Goal: Task Accomplishment & Management: Complete application form

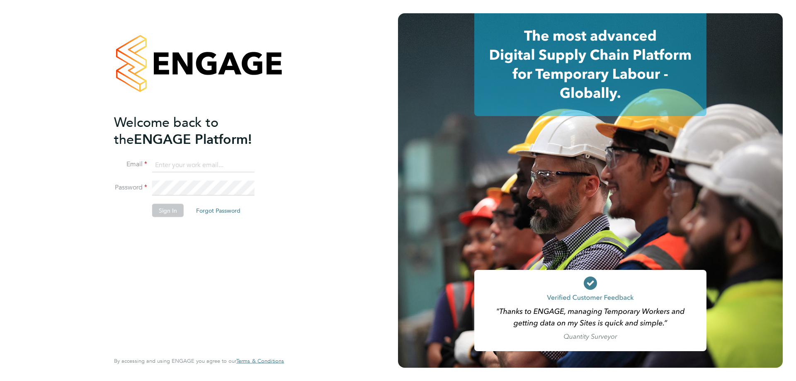
type input "[EMAIL_ADDRESS][DOMAIN_NAME]"
click at [173, 211] on button "Sign In" at bounding box center [167, 209] width 31 height 13
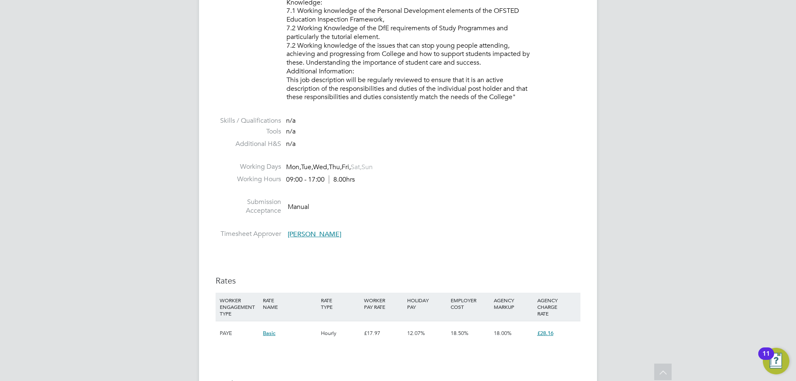
scroll to position [1616, 0]
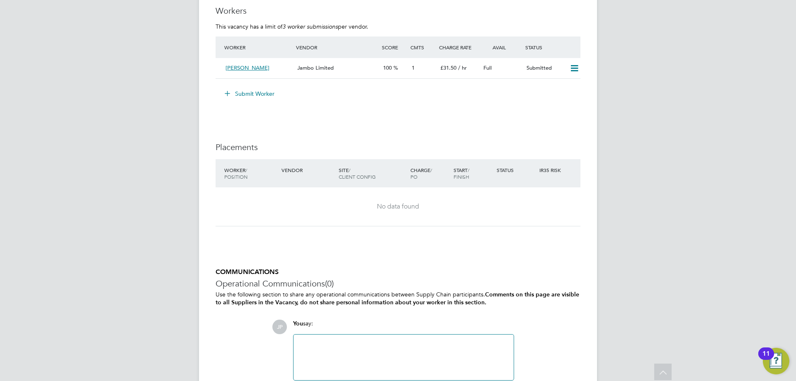
click at [247, 90] on button "Submit Worker" at bounding box center [250, 93] width 62 height 13
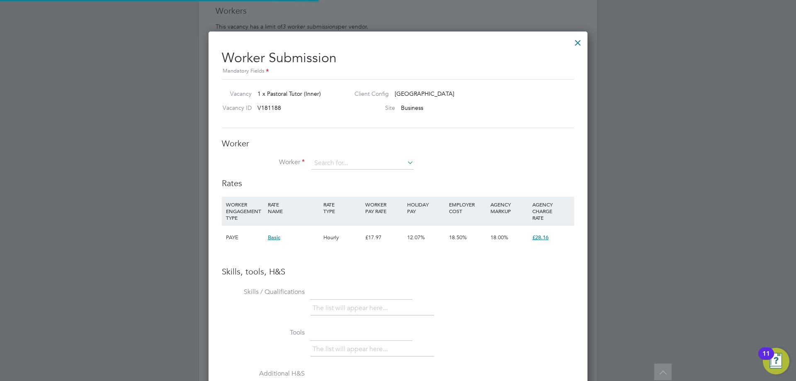
scroll to position [524, 379]
drag, startPoint x: 366, startPoint y: 162, endPoint x: 360, endPoint y: 162, distance: 5.8
click at [364, 162] on input at bounding box center [362, 163] width 102 height 12
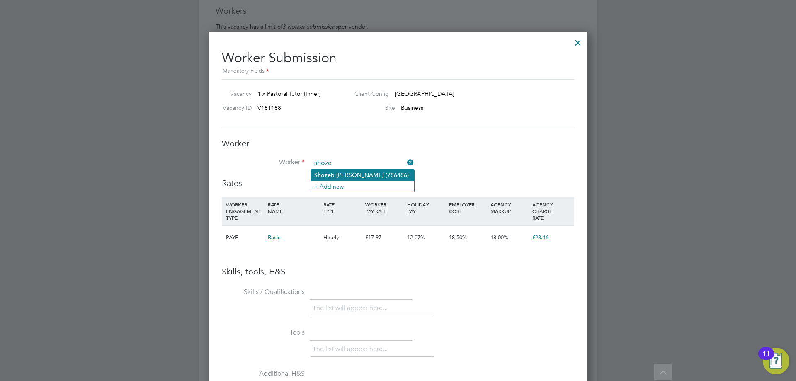
click at [337, 171] on li "Shoze b Naqvi (786486)" at bounding box center [362, 175] width 103 height 11
type input "Shozeb Naqvi (786486)"
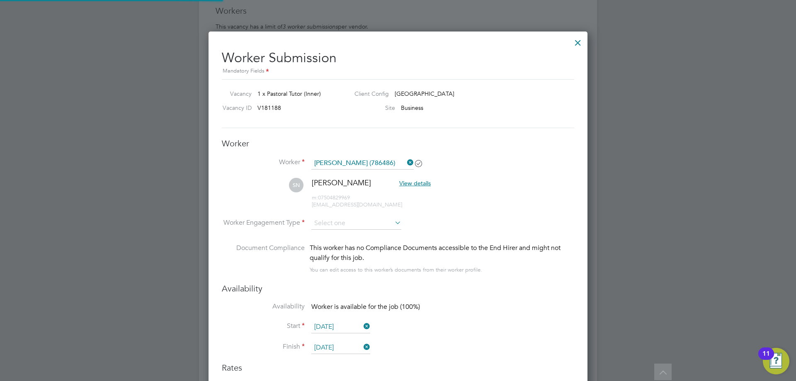
scroll to position [708, 379]
click at [340, 233] on li "Contract" at bounding box center [356, 235] width 91 height 11
type input "Contract"
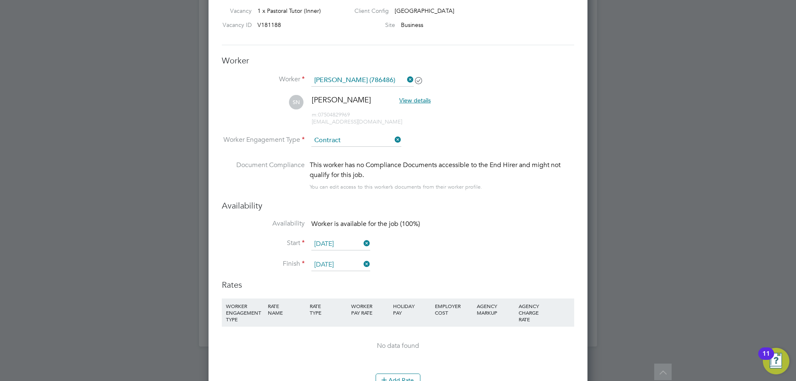
scroll to position [1782, 0]
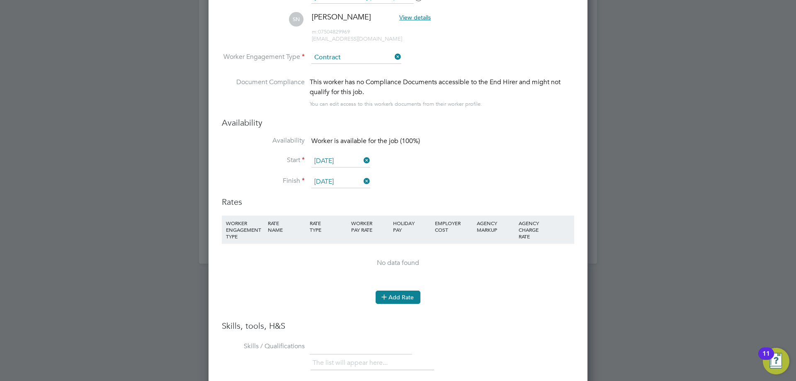
click at [409, 298] on button "Add Rate" at bounding box center [397, 297] width 45 height 13
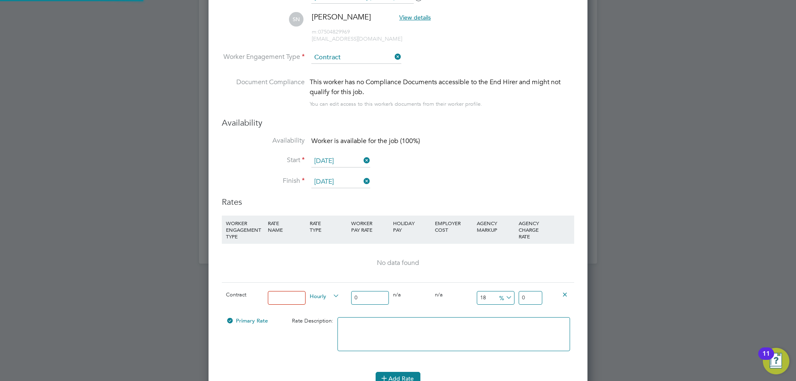
scroll to position [786, 379]
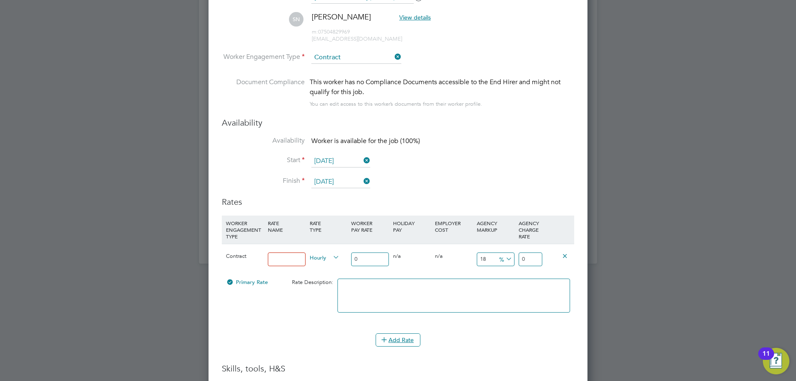
click at [285, 254] on input at bounding box center [287, 259] width 38 height 14
type input "Basic"
click at [364, 255] on input "0" at bounding box center [370, 259] width 38 height 14
type input "2"
type input "2.36"
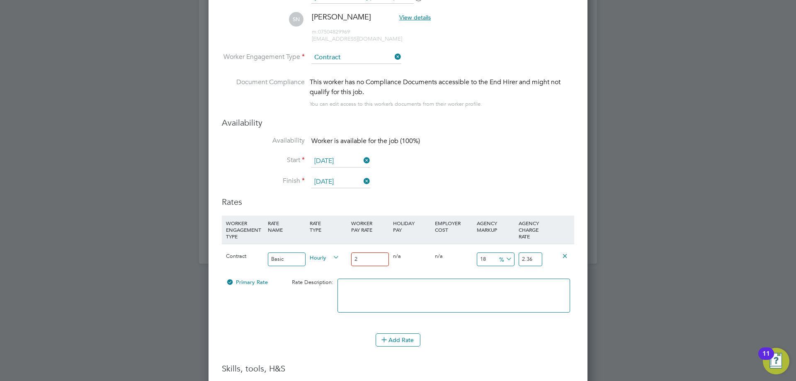
type input "20"
type input "23.6"
type input "20"
drag, startPoint x: 536, startPoint y: 262, endPoint x: 525, endPoint y: 262, distance: 11.6
click at [525, 262] on input "23.6" at bounding box center [530, 259] width 24 height 14
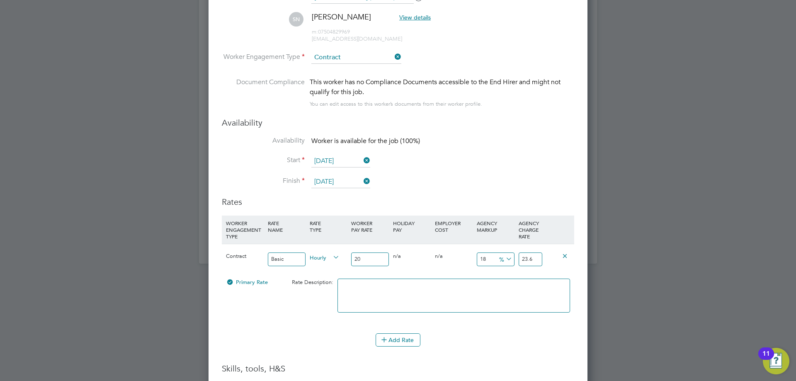
click at [525, 262] on input "23.6" at bounding box center [530, 259] width 24 height 14
drag, startPoint x: 533, startPoint y: 259, endPoint x: 507, endPoint y: 259, distance: 25.7
click at [507, 259] on div "Contract Basic Hourly 20 0 n/a 0 n/a 18 3.6 % 23.6" at bounding box center [398, 259] width 352 height 31
type input "-90"
type input "-18"
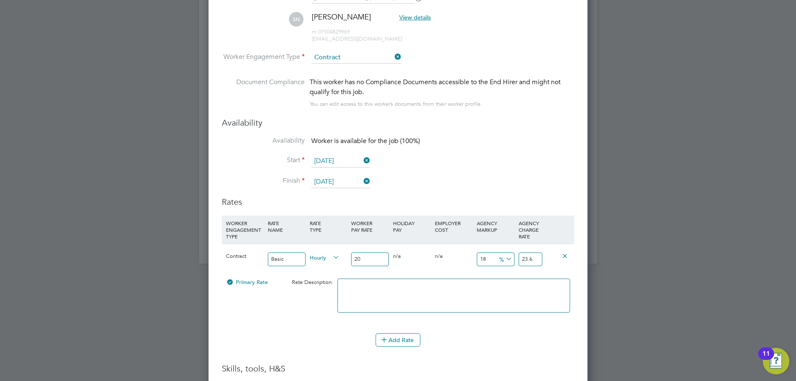
type input "2"
type input "40"
type input "8"
type input "28"
click at [504, 259] on icon at bounding box center [504, 259] width 0 height 12
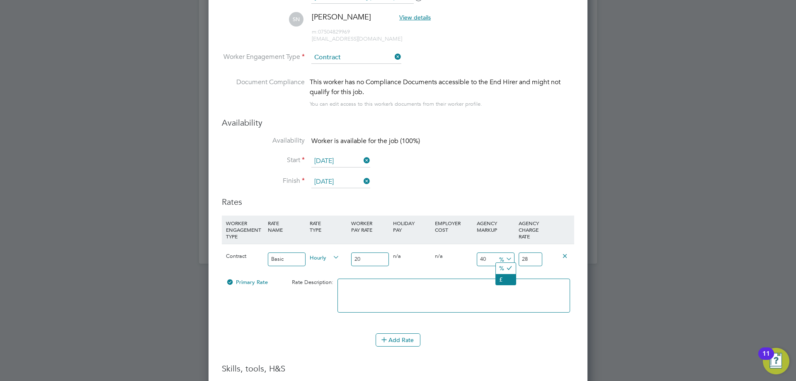
click at [510, 276] on li "£" at bounding box center [506, 279] width 20 height 11
click at [505, 301] on textarea at bounding box center [453, 296] width 232 height 34
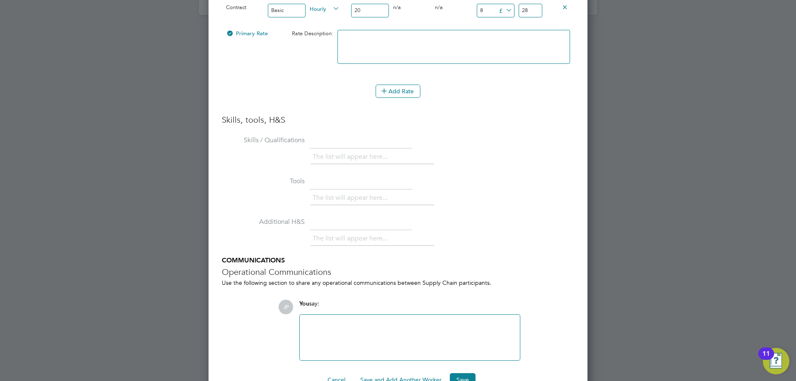
scroll to position [2053, 0]
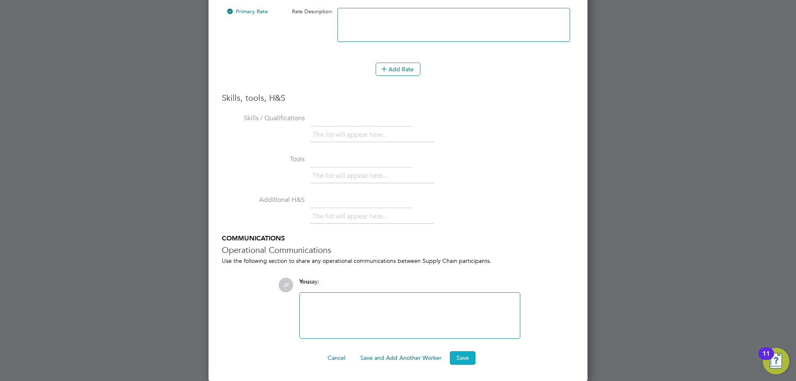
click at [459, 361] on button "Save" at bounding box center [463, 357] width 26 height 13
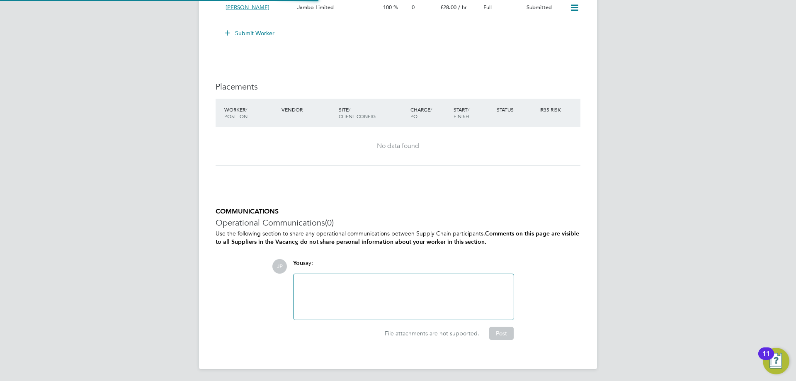
scroll to position [14, 72]
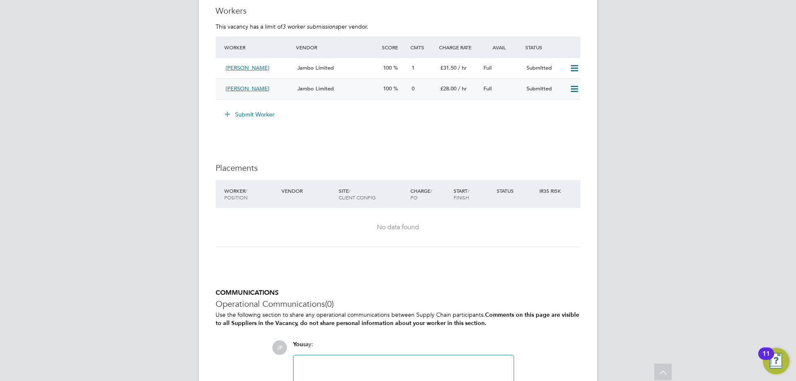
click at [262, 87] on div "Shozeb Naqvi" at bounding box center [258, 89] width 72 height 14
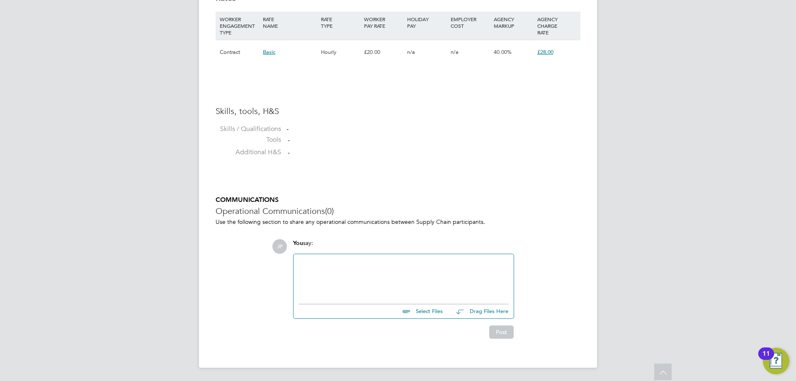
click at [430, 314] on input "file" at bounding box center [446, 310] width 124 height 12
type input "C:\fakepath\Shozeb HQ00253712.docx"
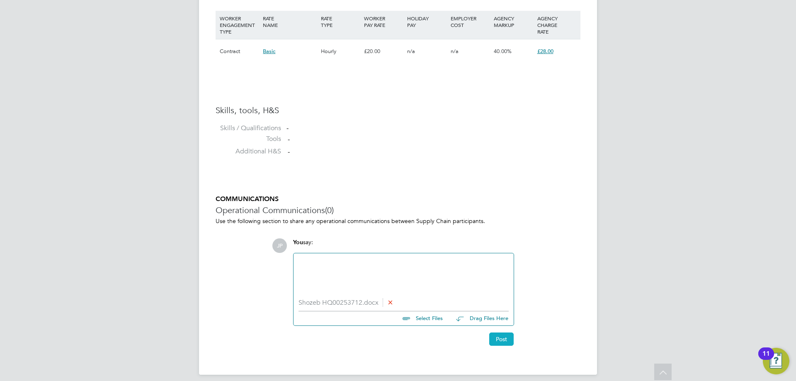
click at [502, 341] on button "Post" at bounding box center [501, 338] width 24 height 13
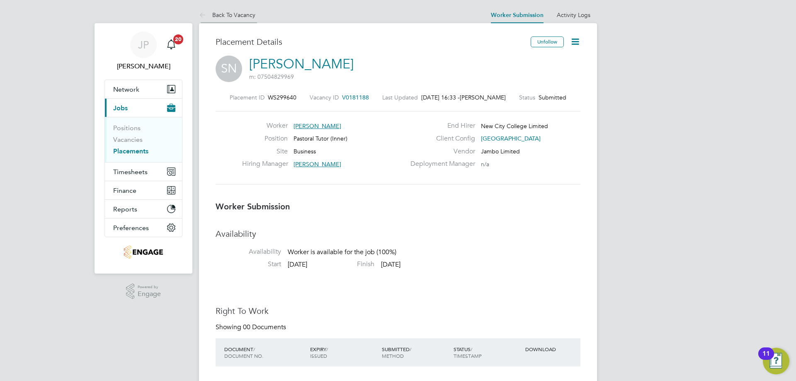
click at [234, 10] on li "Back To Vacancy" at bounding box center [227, 15] width 56 height 17
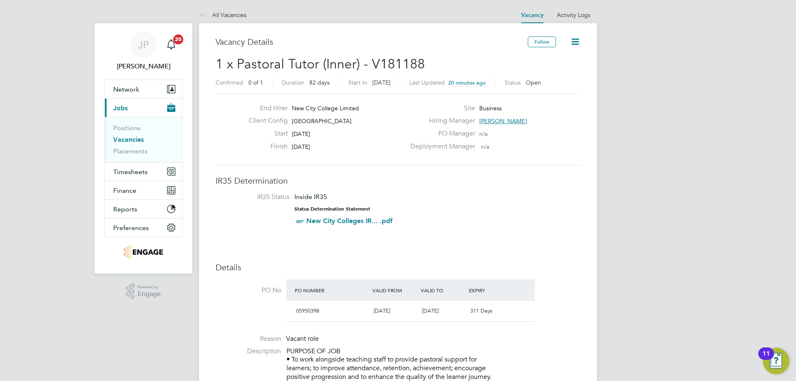
click at [503, 119] on span "Emma Wood" at bounding box center [503, 120] width 48 height 7
click at [496, 119] on span "Emma Wood" at bounding box center [503, 120] width 48 height 7
drag, startPoint x: 592, startPoint y: 185, endPoint x: 491, endPoint y: 189, distance: 101.2
click at [491, 189] on div "Hiring Manager: EW Emma Wood Group Head of Tutorial and Enrichment emma.wood1@n…" at bounding box center [546, 165] width 125 height 75
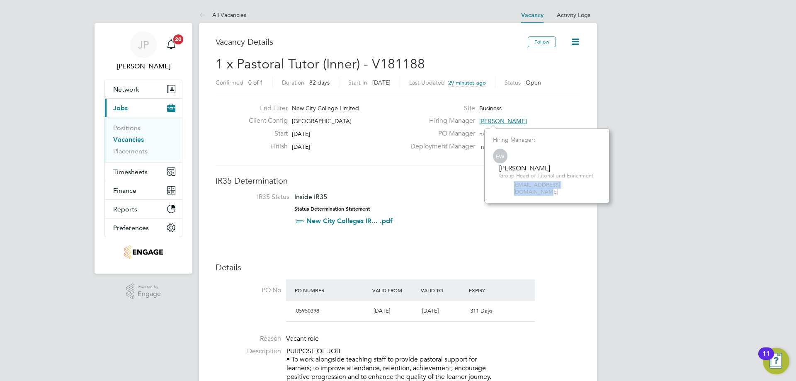
copy span "emma.wood1@ncclondon.ac.uk"
